Goal: Task Accomplishment & Management: Manage account settings

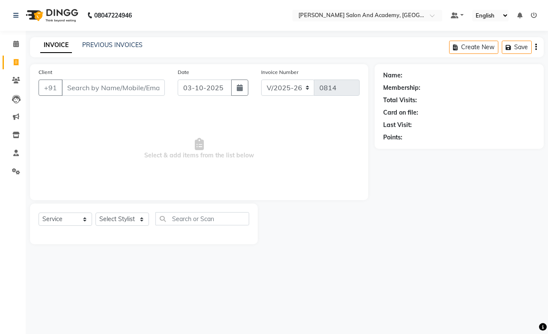
select select "6453"
select select "service"
click at [16, 77] on icon at bounding box center [16, 80] width 8 height 6
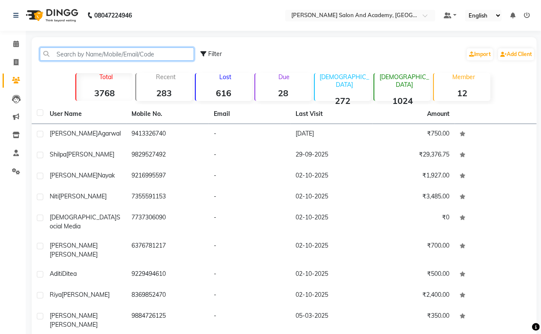
paste input "91810789822"
click at [63, 55] on input "91810789822" at bounding box center [117, 54] width 154 height 13
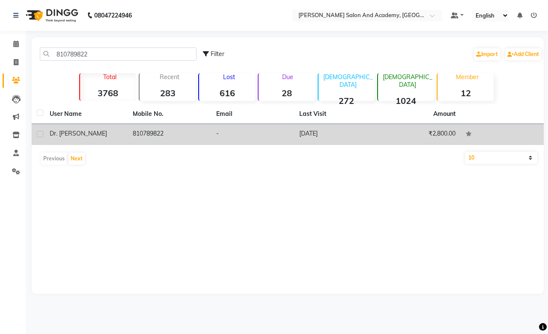
click at [317, 135] on td "[DATE]" at bounding box center [335, 134] width 83 height 21
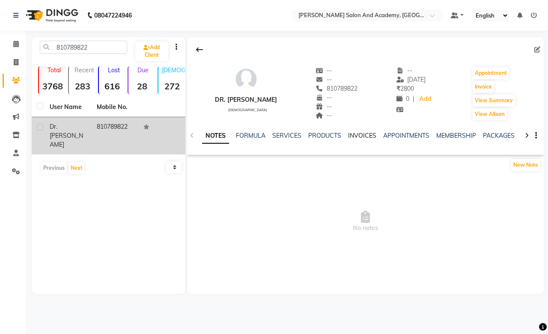
click at [357, 133] on link "INVOICES" at bounding box center [362, 136] width 28 height 8
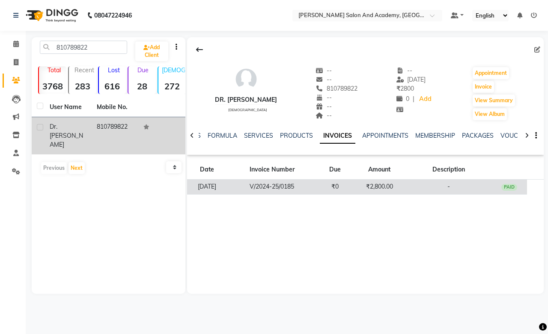
click at [374, 185] on td "₹2,800.00" at bounding box center [379, 187] width 53 height 15
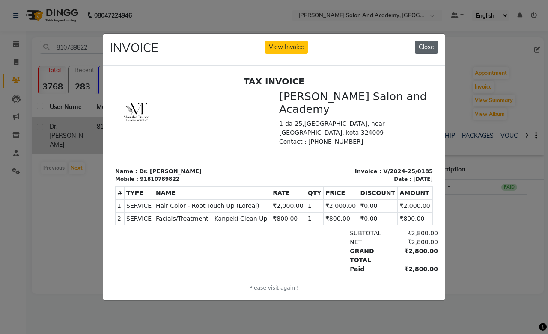
click at [427, 48] on button "Close" at bounding box center [426, 47] width 23 height 13
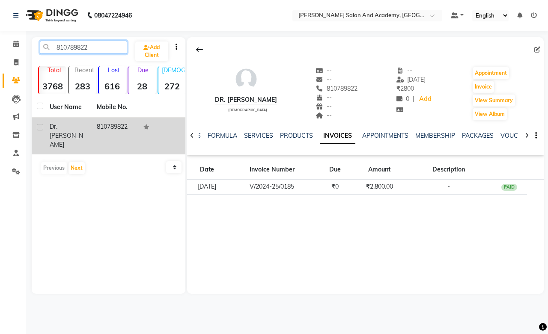
drag, startPoint x: 92, startPoint y: 47, endPoint x: 49, endPoint y: 47, distance: 42.8
click at [49, 47] on input "810789822" at bounding box center [83, 47] width 87 height 13
paste input "91810789826"
drag, startPoint x: 62, startPoint y: 48, endPoint x: 65, endPoint y: 76, distance: 27.6
click at [63, 48] on input "918107898262" at bounding box center [83, 47] width 87 height 13
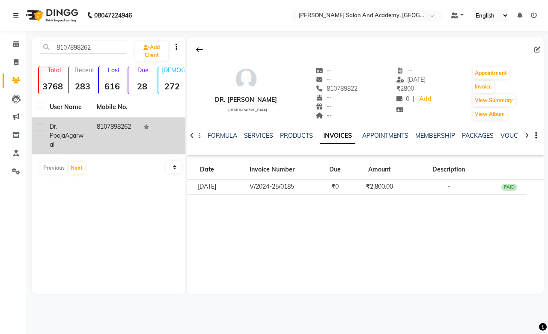
click at [108, 132] on td "8107898262" at bounding box center [115, 135] width 47 height 37
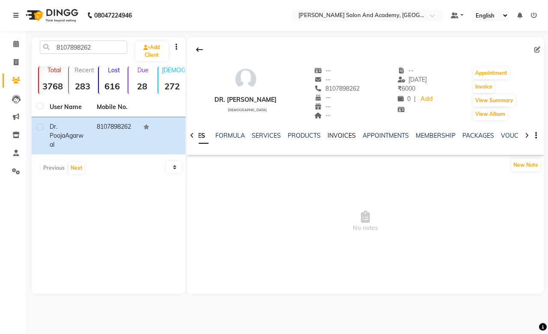
click at [336, 138] on link "INVOICES" at bounding box center [341, 136] width 28 height 8
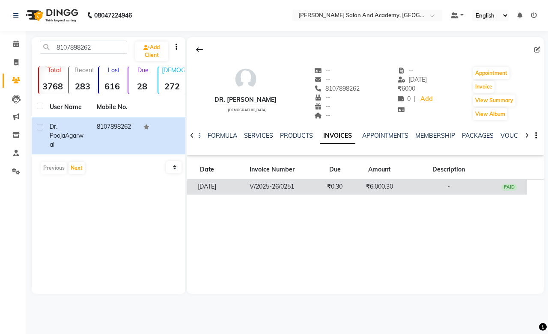
click at [387, 189] on td "₹6,000.30" at bounding box center [379, 187] width 53 height 15
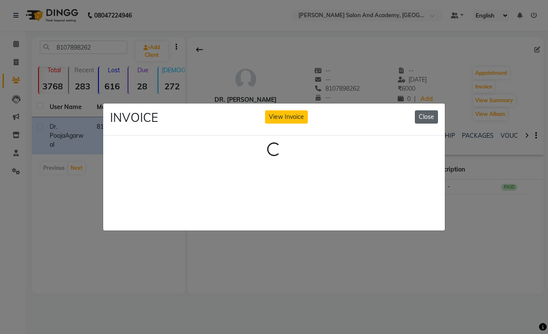
click at [423, 113] on button "Close" at bounding box center [426, 116] width 23 height 13
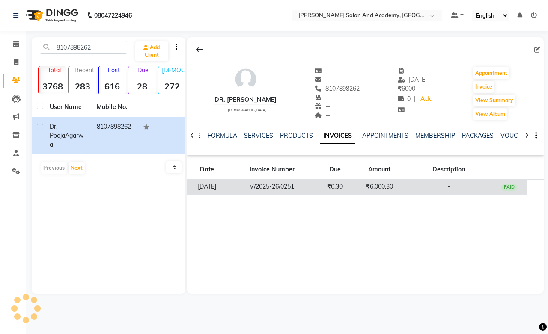
click at [381, 185] on td "₹6,000.30" at bounding box center [379, 187] width 53 height 15
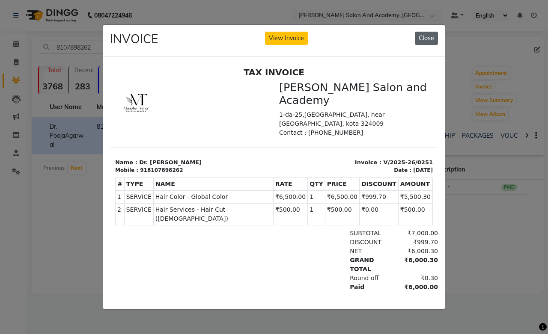
click at [420, 33] on button "Close" at bounding box center [426, 38] width 23 height 13
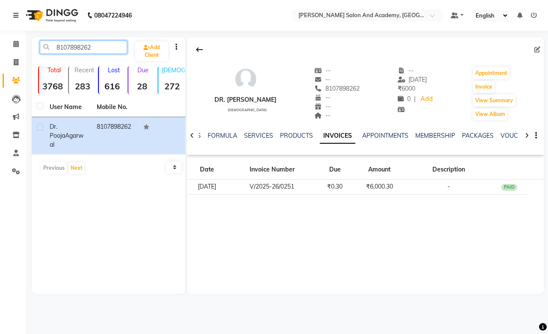
drag, startPoint x: 96, startPoint y: 50, endPoint x: 45, endPoint y: 46, distance: 51.1
click at [45, 46] on input "8107898262" at bounding box center [83, 47] width 87 height 13
paste input "9181078982"
click at [63, 46] on input "91810789822" at bounding box center [83, 47] width 87 height 13
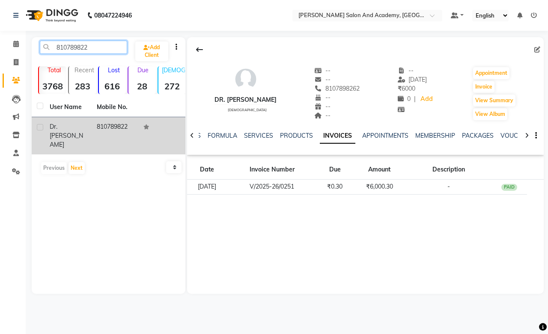
type input "810789822"
click at [70, 128] on span "Dr. [PERSON_NAME]" at bounding box center [66, 136] width 33 height 26
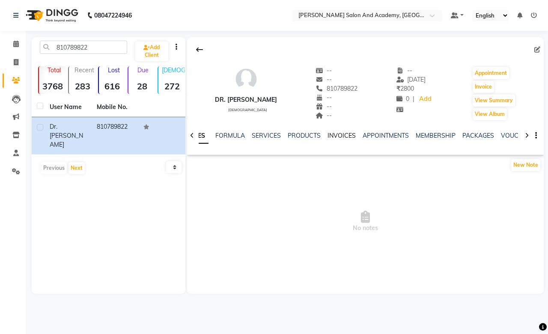
click at [343, 134] on link "INVOICES" at bounding box center [341, 136] width 28 height 8
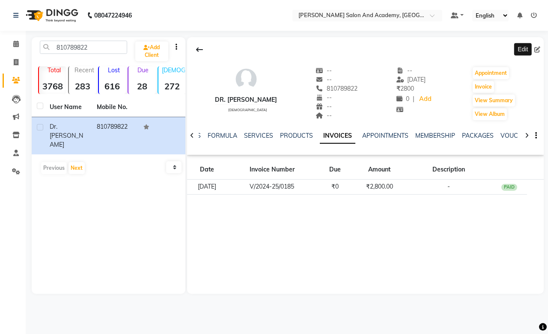
click at [536, 52] on icon at bounding box center [537, 50] width 6 height 6
select select "[DEMOGRAPHIC_DATA]"
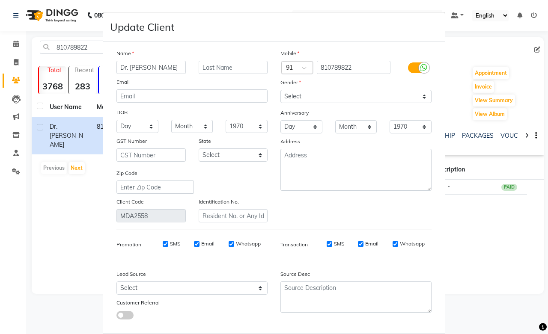
drag, startPoint x: 141, startPoint y: 66, endPoint x: 174, endPoint y: 68, distance: 33.0
click at [174, 68] on input "Dr. [PERSON_NAME]" at bounding box center [150, 67] width 69 height 13
drag, startPoint x: 146, startPoint y: 67, endPoint x: 170, endPoint y: 67, distance: 24.0
click at [170, 67] on input "Dr. [PERSON_NAME]" at bounding box center [150, 67] width 69 height 13
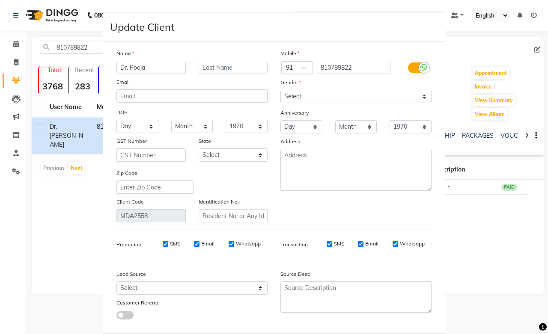
type input "Dr. Pooja"
paste input "Agarwal"
type input "Agarwal"
click at [122, 289] on select "Select Walk-in Referral Internet Friend Word of Mouth Advertisement Facebook Ju…" at bounding box center [191, 288] width 151 height 13
select select "46158"
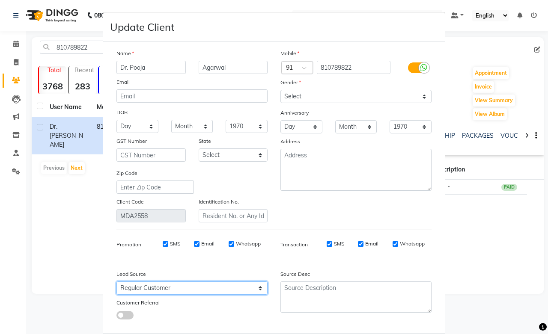
click at [116, 282] on select "Select Walk-in Referral Internet Friend Word of Mouth Advertisement Facebook Ju…" at bounding box center [191, 288] width 151 height 13
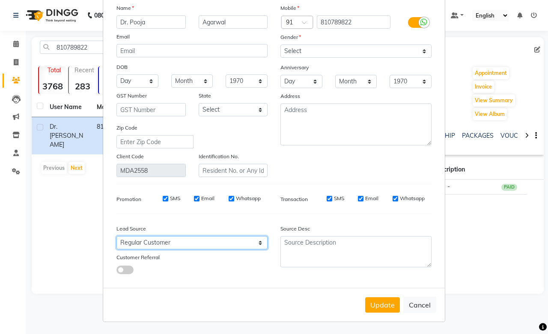
scroll to position [46, 0]
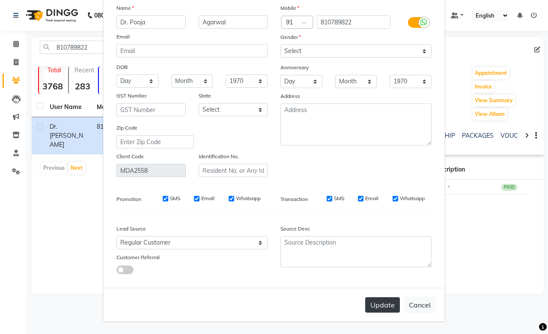
click at [375, 309] on button "Update" at bounding box center [382, 305] width 35 height 15
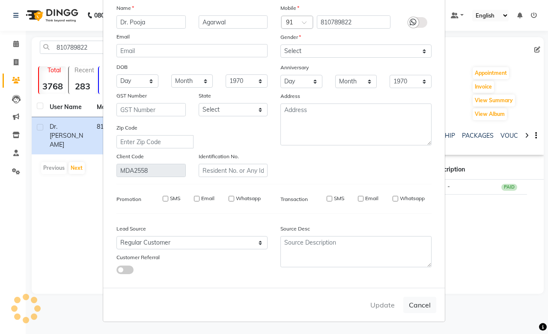
select select
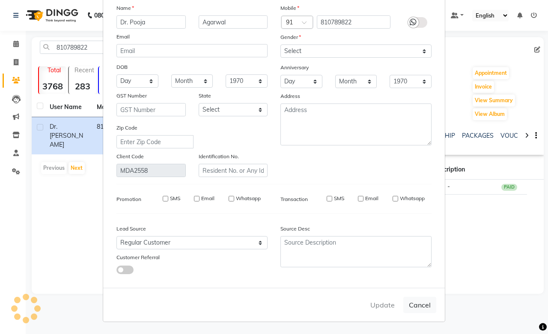
select select
checkbox input "false"
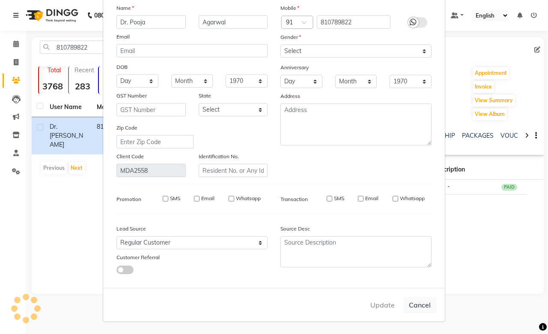
checkbox input "false"
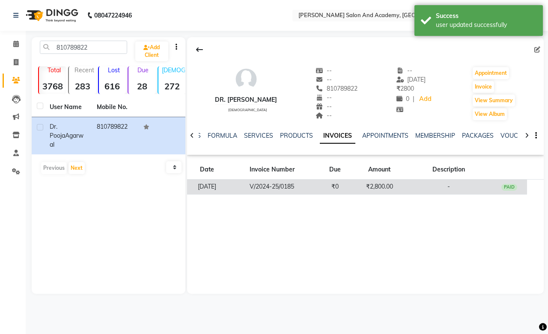
click at [375, 189] on td "₹2,800.00" at bounding box center [379, 187] width 53 height 15
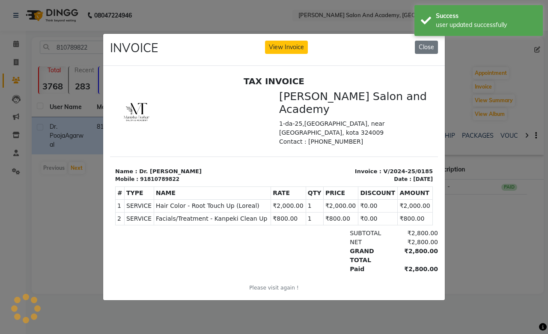
scroll to position [0, 0]
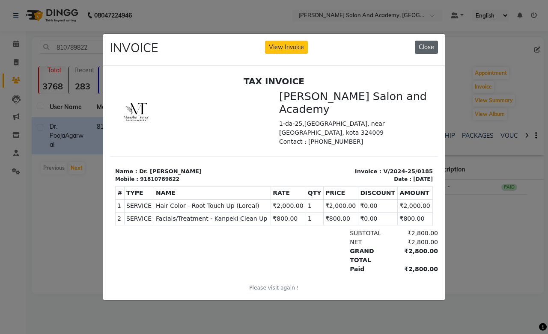
click at [429, 41] on button "Close" at bounding box center [426, 47] width 23 height 13
